Goal: Task Accomplishment & Management: Use online tool/utility

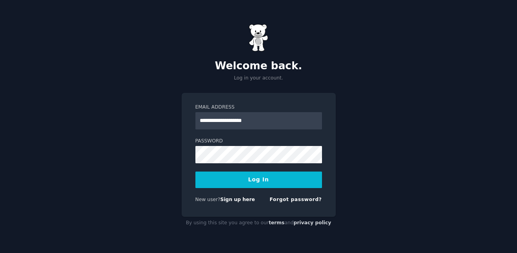
click at [231, 180] on button "Log In" at bounding box center [259, 180] width 127 height 17
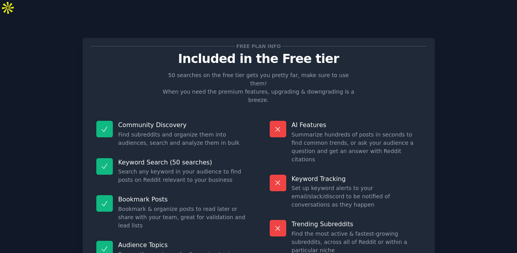
scroll to position [54, 0]
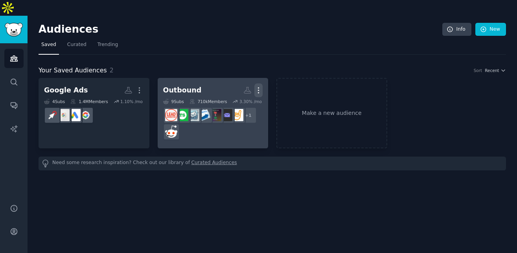
click at [256, 86] on icon "button" at bounding box center [259, 90] width 8 height 8
click at [240, 103] on p "Delete" at bounding box center [237, 107] width 18 height 8
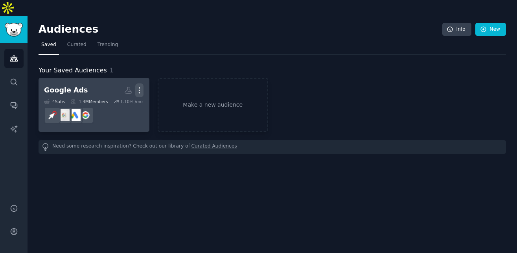
click at [140, 86] on icon "button" at bounding box center [139, 90] width 8 height 8
click at [120, 99] on div "Delete" at bounding box center [112, 107] width 37 height 17
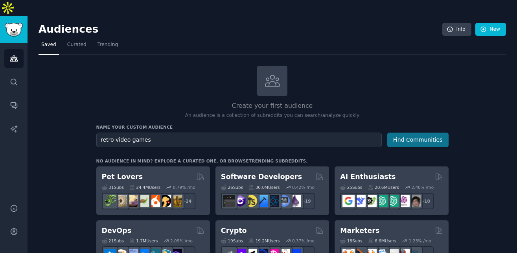
type input "retro video games"
click at [411, 133] on button "Find Communities" at bounding box center [418, 140] width 61 height 15
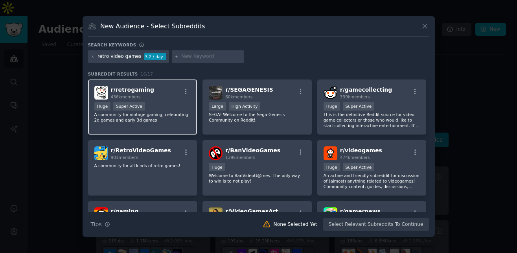
click at [163, 101] on div "r/ retrogaming 436k members Huge Super Active A community for vintage gaming, c…" at bounding box center [142, 106] width 109 height 55
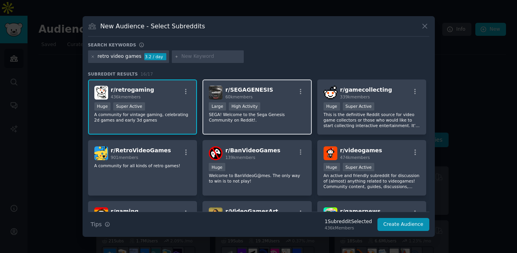
click at [277, 101] on div "r/ SEGAGENESIS 60k members Large High Activity SEGA! Welcome to the Sega Genesi…" at bounding box center [257, 106] width 109 height 55
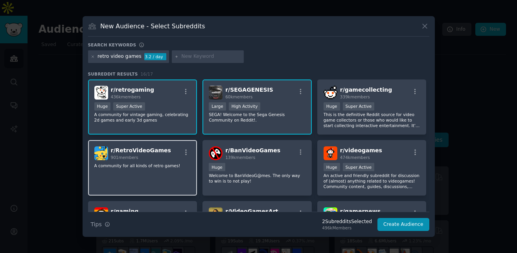
click at [149, 168] on p "A community for all kinds of retro games!" at bounding box center [142, 166] width 97 height 6
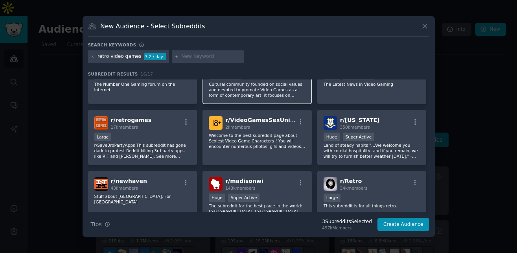
scroll to position [152, 0]
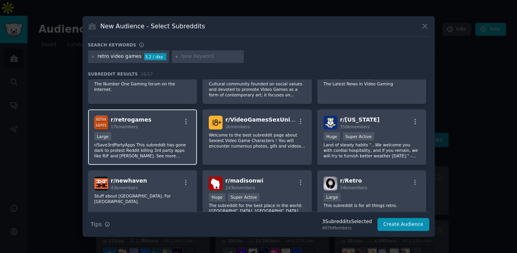
click at [177, 141] on div "Large" at bounding box center [142, 137] width 97 height 10
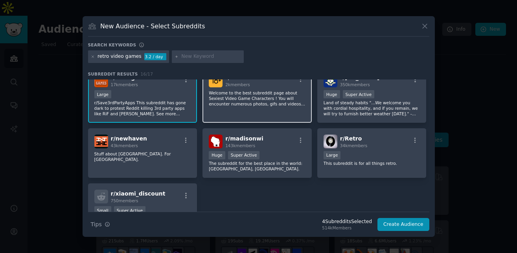
scroll to position [196, 0]
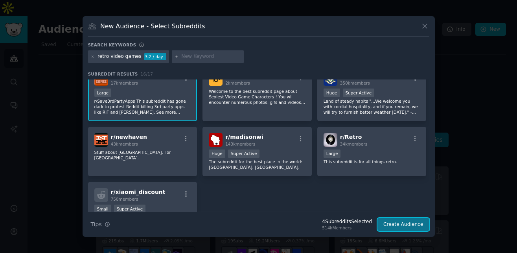
click at [410, 226] on button "Create Audience" at bounding box center [404, 224] width 52 height 13
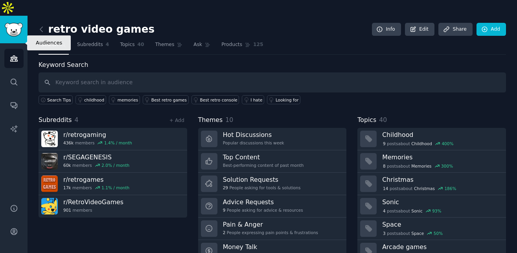
click at [15, 56] on icon "Sidebar" at bounding box center [13, 59] width 7 height 6
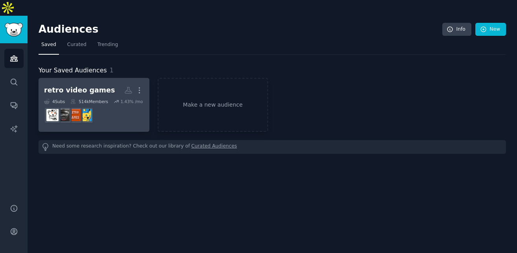
click at [110, 106] on dd "r/RetroVideoGames" at bounding box center [94, 115] width 100 height 22
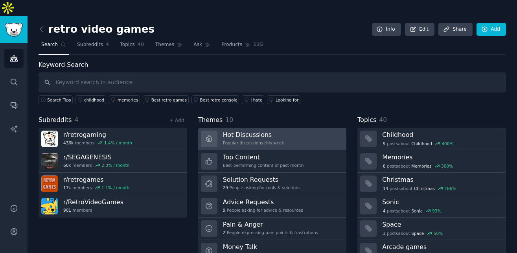
click at [236, 131] on h3 "Hot Discussions" at bounding box center [253, 135] width 61 height 8
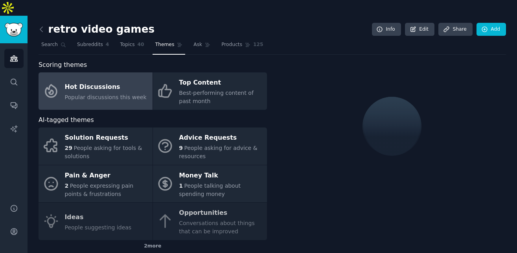
click at [236, 127] on link "Advice Requests 9 People asking for advice & resources" at bounding box center [210, 145] width 114 height 37
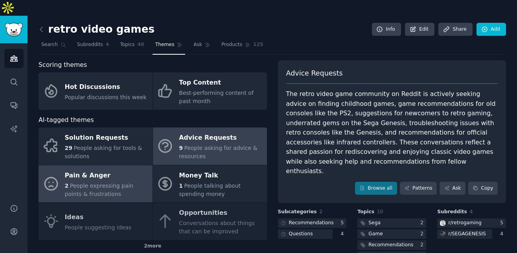
click at [134, 183] on span "People expressing pain points & frustrations" at bounding box center [99, 190] width 69 height 15
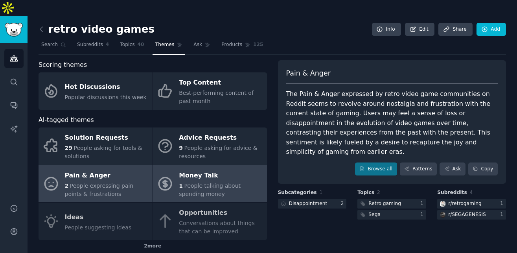
click at [219, 182] on div "1 People talking about spending money" at bounding box center [221, 190] width 84 height 17
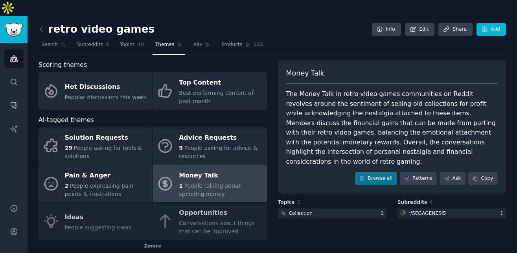
click at [119, 210] on div "Solution Requests 29 People asking for tools & solutions Advice Requests 9 Peop…" at bounding box center [153, 183] width 229 height 113
click at [106, 204] on div "Solution Requests 29 People asking for tools & solutions Advice Requests 9 Peop…" at bounding box center [153, 183] width 229 height 113
click at [207, 204] on div "Solution Requests 29 People asking for tools & solutions Advice Requests 9 Peop…" at bounding box center [153, 183] width 229 height 113
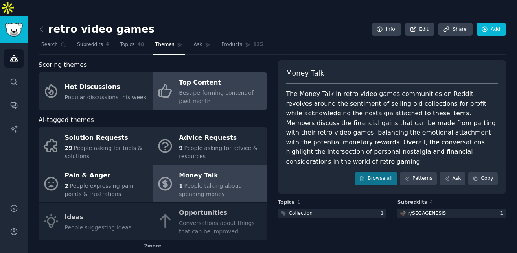
click at [223, 89] on div "Best-performing content of past month" at bounding box center [221, 97] width 84 height 17
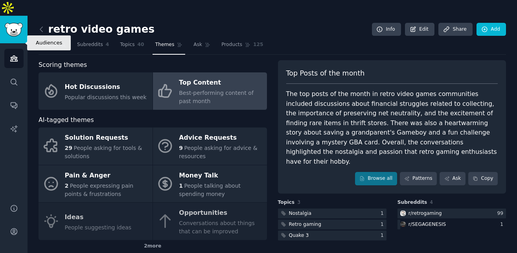
click at [15, 49] on link "Audiences" at bounding box center [13, 58] width 19 height 19
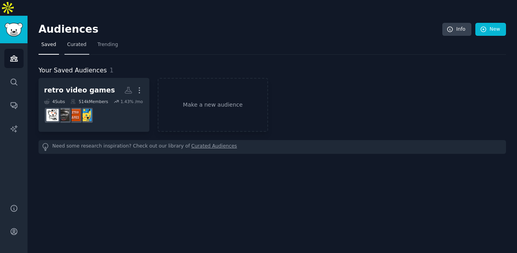
click at [71, 41] on span "Curated" at bounding box center [76, 44] width 19 height 7
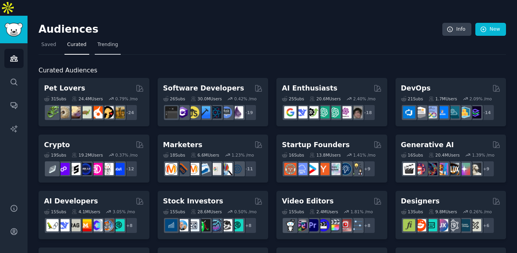
click at [103, 41] on span "Trending" at bounding box center [108, 44] width 20 height 7
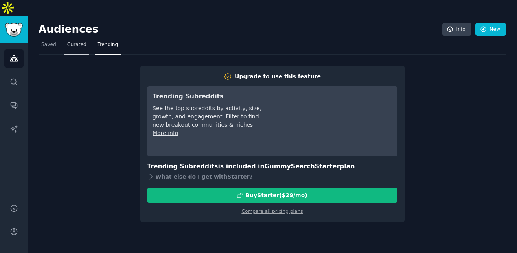
click at [81, 41] on span "Curated" at bounding box center [76, 44] width 19 height 7
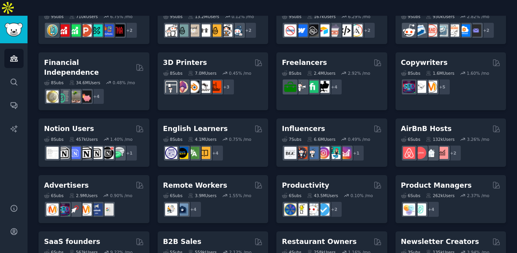
scroll to position [376, 0]
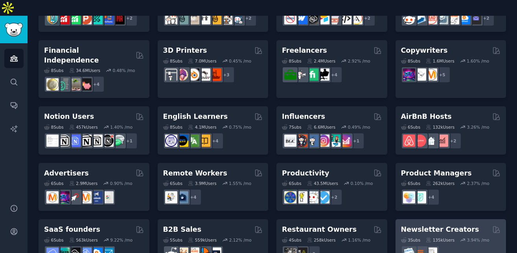
click at [467, 234] on div "3 Sub s 135k Users 3.94 % /mo" at bounding box center [451, 248] width 100 height 28
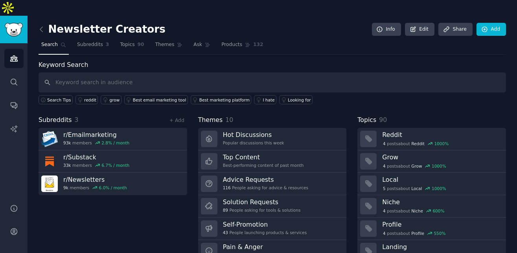
click at [19, 49] on link "Audiences" at bounding box center [13, 58] width 19 height 19
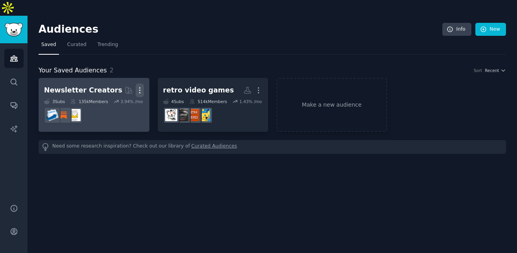
click at [142, 86] on icon "button" at bounding box center [140, 90] width 8 height 8
click at [122, 103] on p "Delete" at bounding box center [118, 107] width 18 height 8
